Goal: Information Seeking & Learning: Learn about a topic

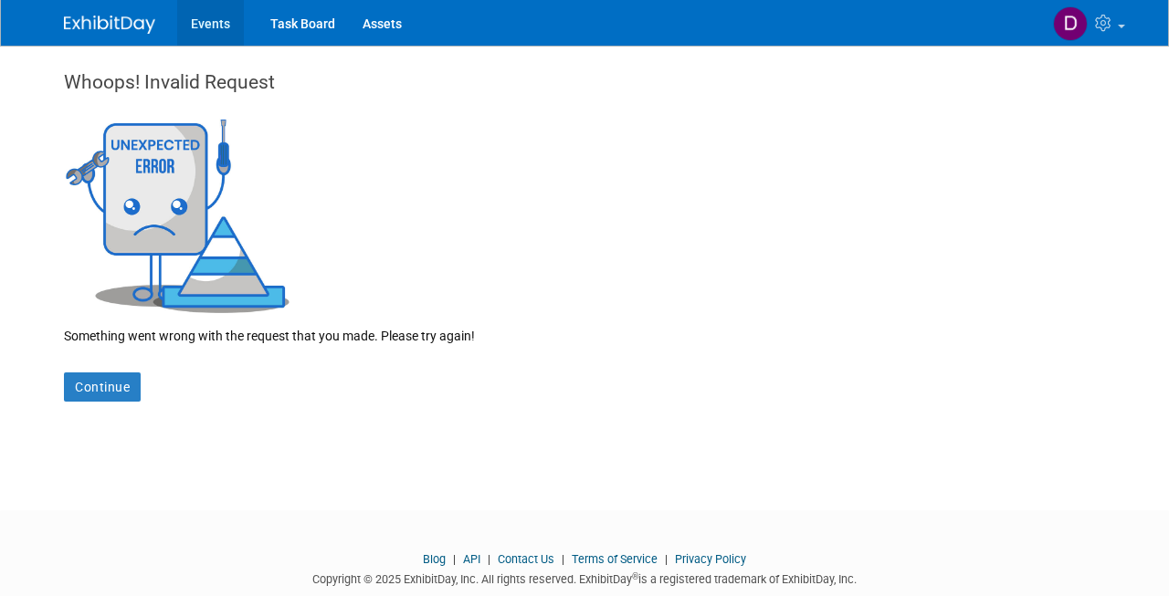
click at [232, 22] on link "Events" at bounding box center [210, 23] width 67 height 46
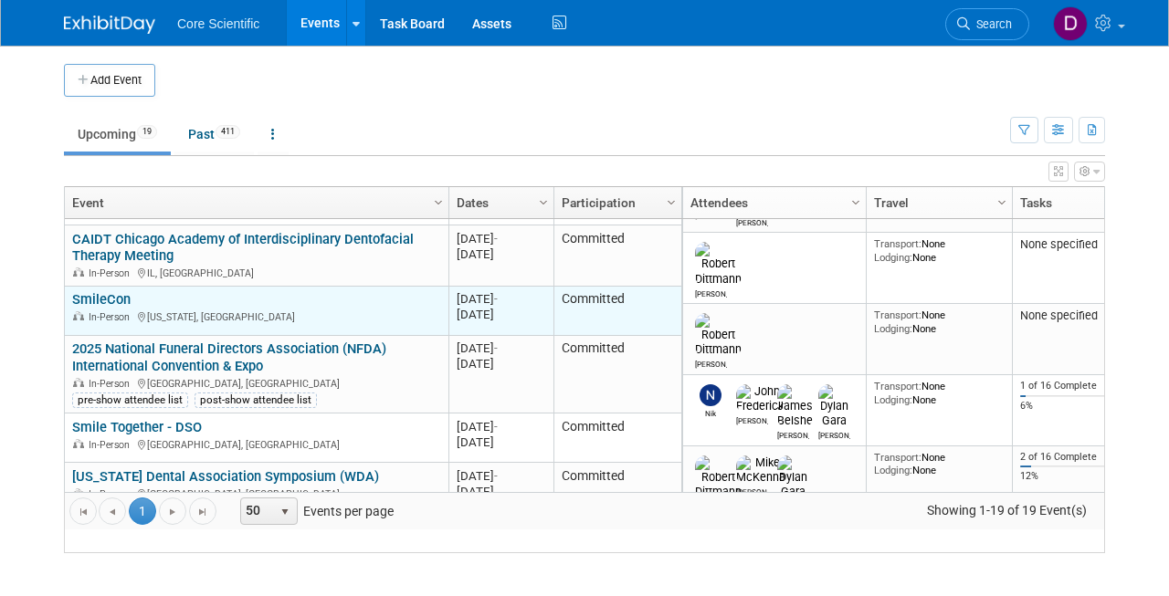
scroll to position [515, 0]
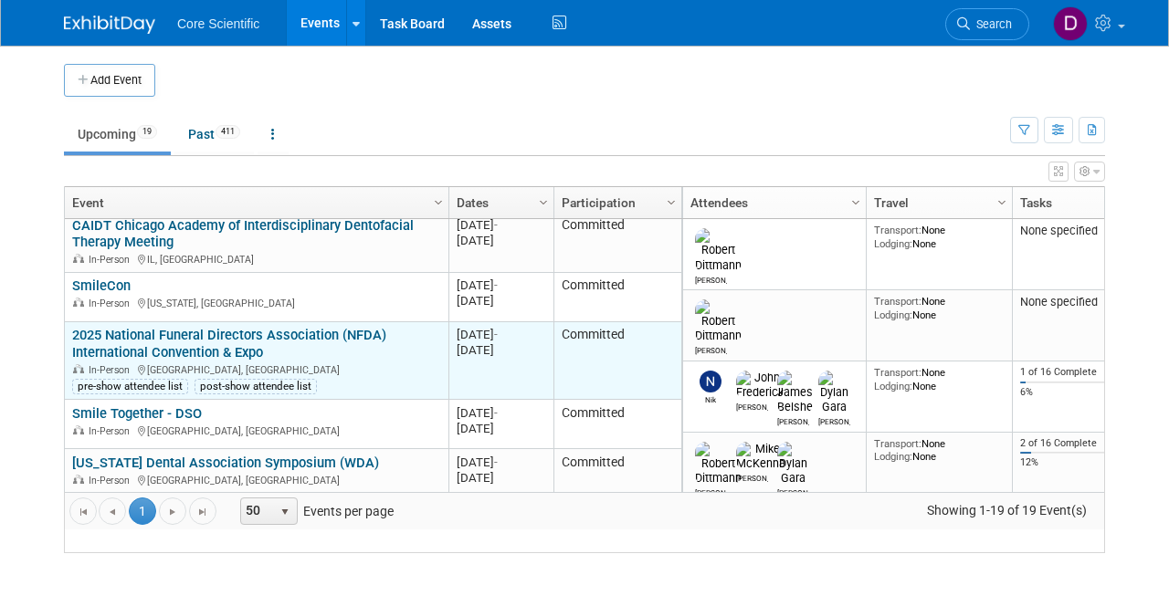
click at [246, 356] on link "2025 National Funeral Directors Association (NFDA) International Convention & E…" at bounding box center [229, 344] width 314 height 34
click at [190, 361] on link "2025 National Funeral Directors Association (NFDA) International Convention & E…" at bounding box center [229, 344] width 314 height 34
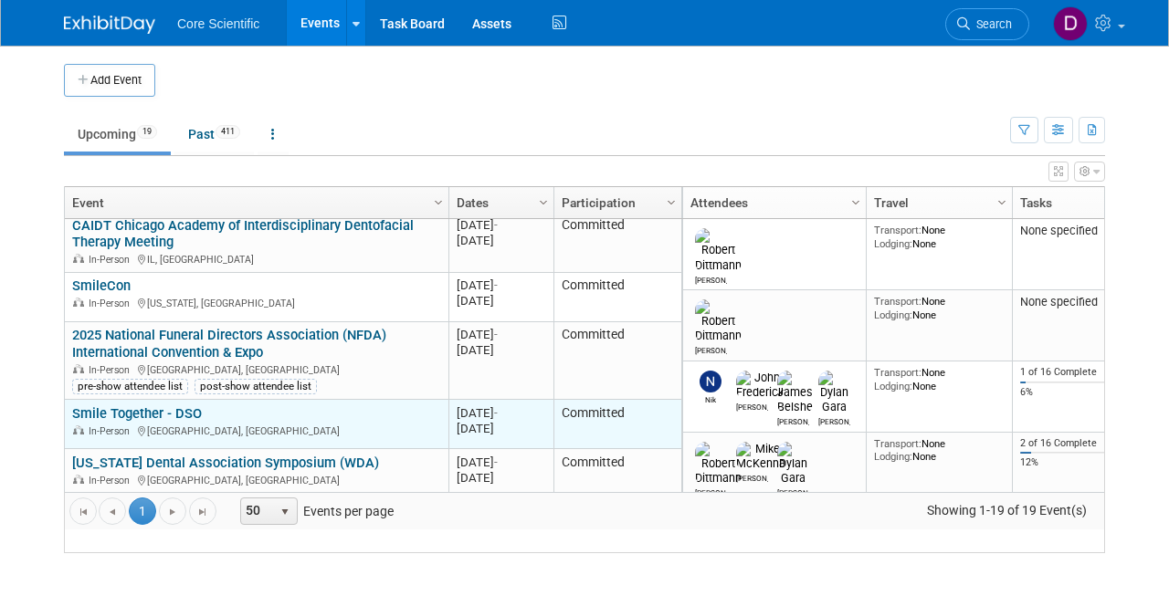
click at [182, 422] on link "Smile Together - DSO" at bounding box center [137, 413] width 130 height 16
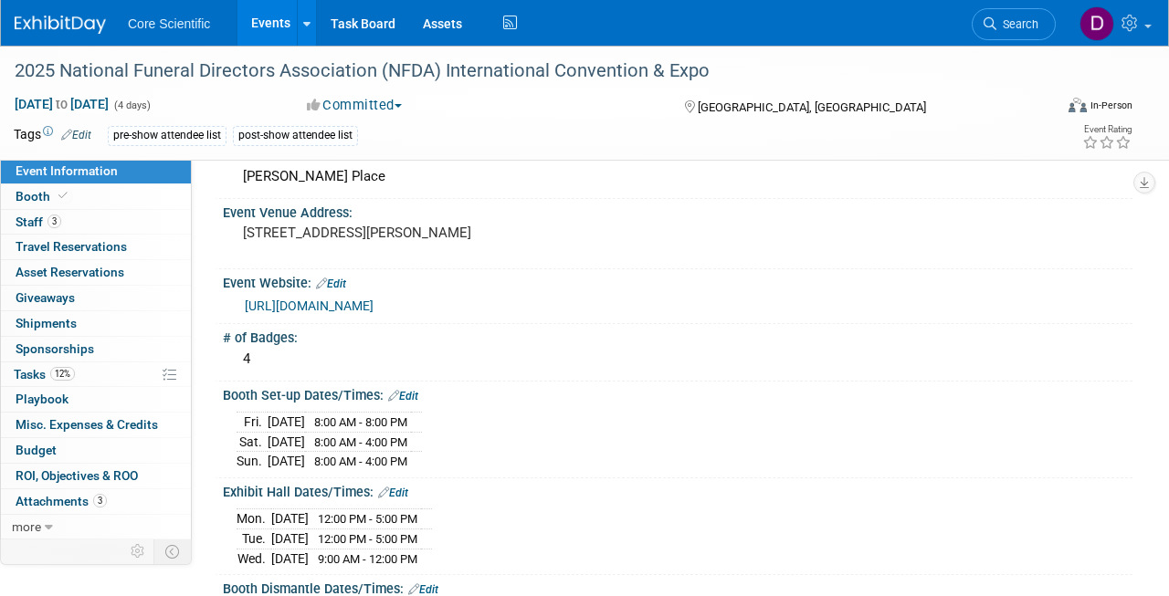
scroll to position [104, 0]
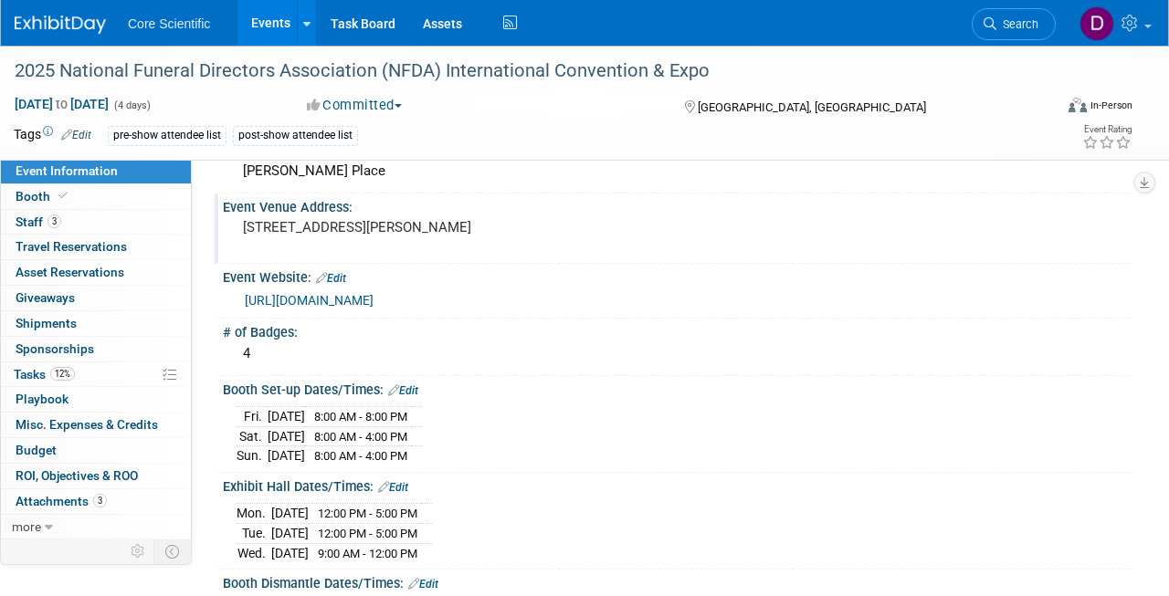
scroll to position [76, 0]
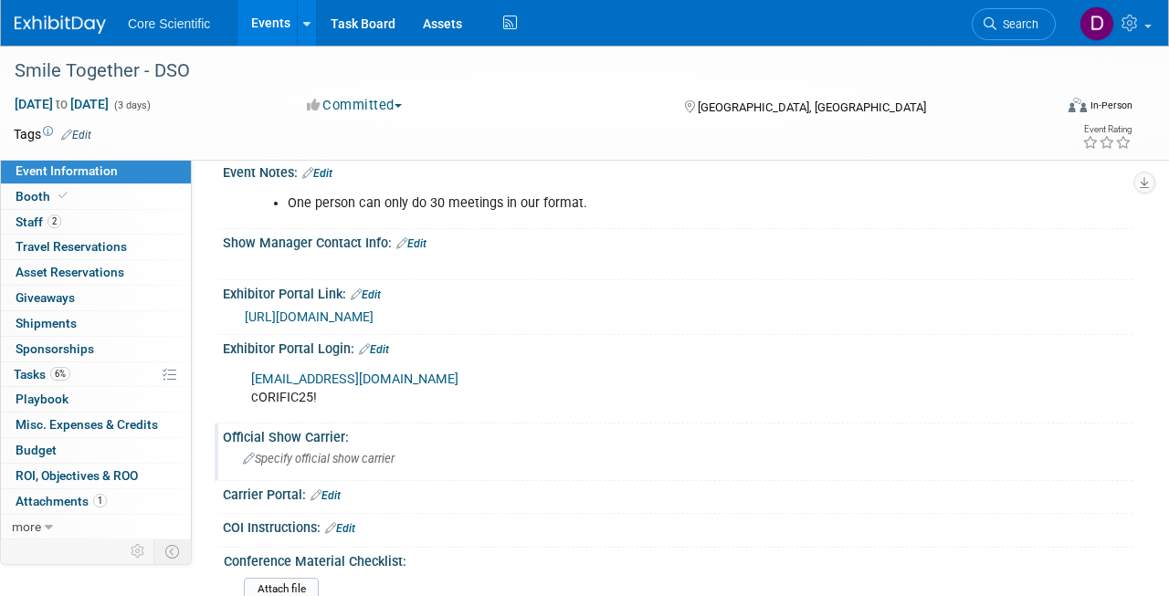
scroll to position [547, 0]
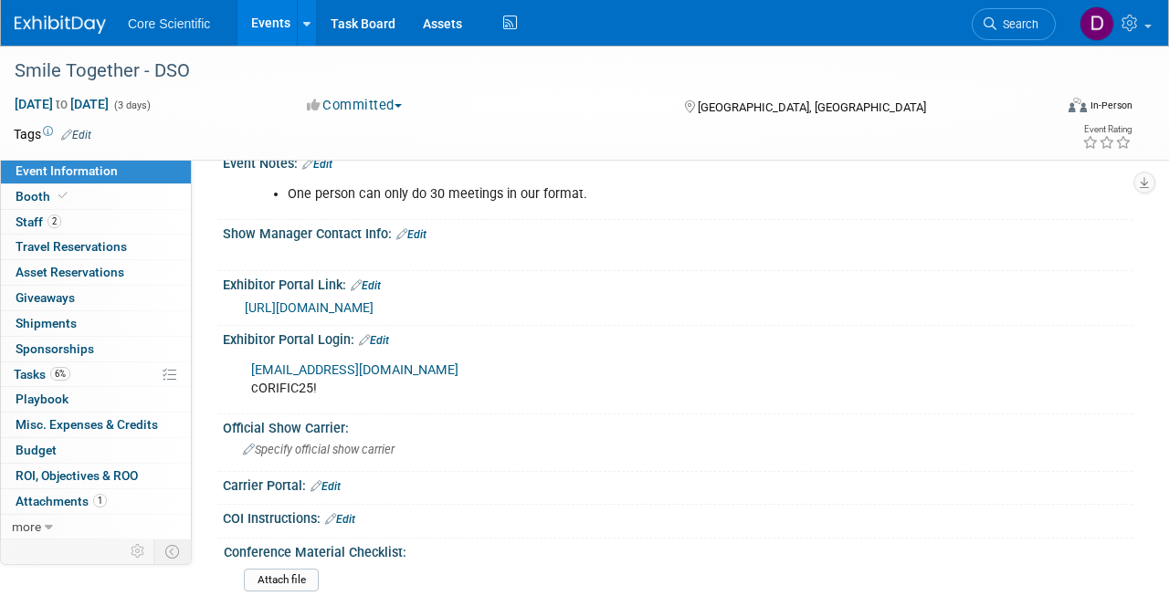
click at [373, 300] on link "[URL][DOMAIN_NAME]" at bounding box center [309, 307] width 129 height 15
drag, startPoint x: 418, startPoint y: 365, endPoint x: 254, endPoint y: 363, distance: 164.4
click at [253, 363] on div "[EMAIL_ADDRESS][DOMAIN_NAME] cORIFIC25!" at bounding box center [595, 379] width 715 height 55
copy link "[EMAIL_ADDRESS][DOMAIN_NAME]"
drag, startPoint x: 322, startPoint y: 383, endPoint x: 253, endPoint y: 386, distance: 69.4
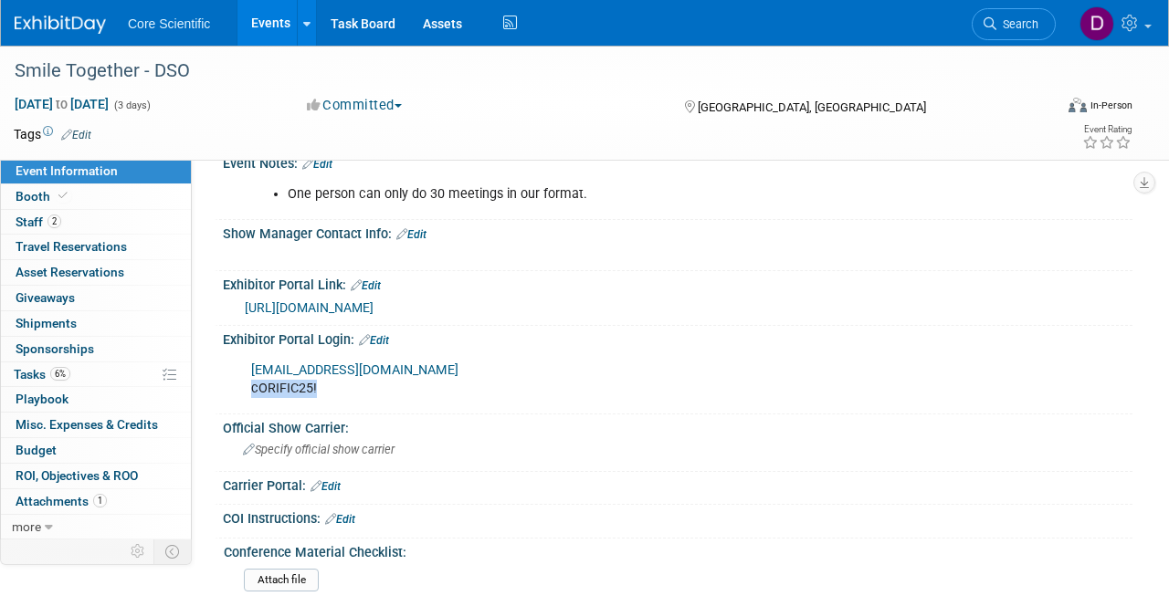
click at [252, 386] on div "[EMAIL_ADDRESS][DOMAIN_NAME] cORIFIC25!" at bounding box center [595, 379] width 715 height 55
copy div "cORIFIC25!"
